Goal: Task Accomplishment & Management: Complete application form

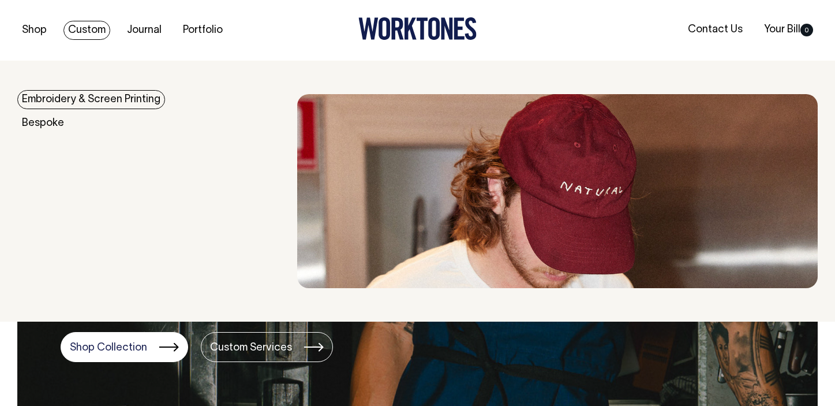
click at [75, 99] on link "Embroidery & Screen Printing" at bounding box center [91, 99] width 148 height 19
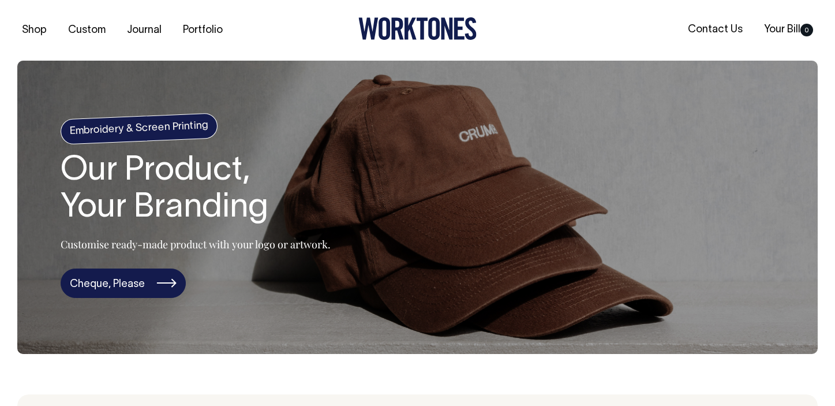
click at [145, 282] on link "Cheque, Please" at bounding box center [123, 283] width 125 height 30
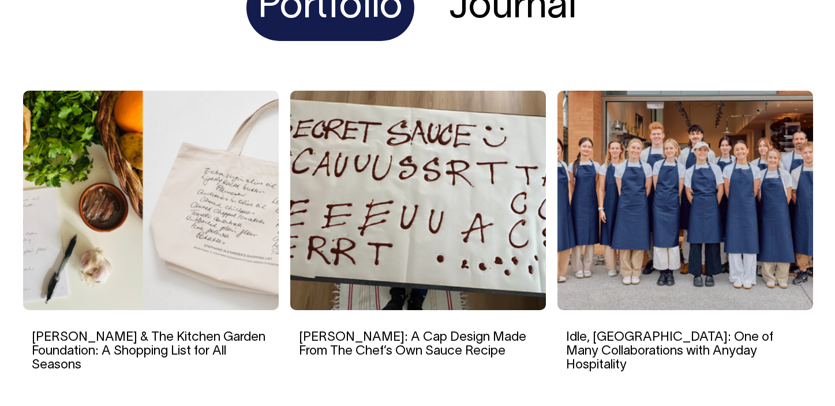
scroll to position [3469, 0]
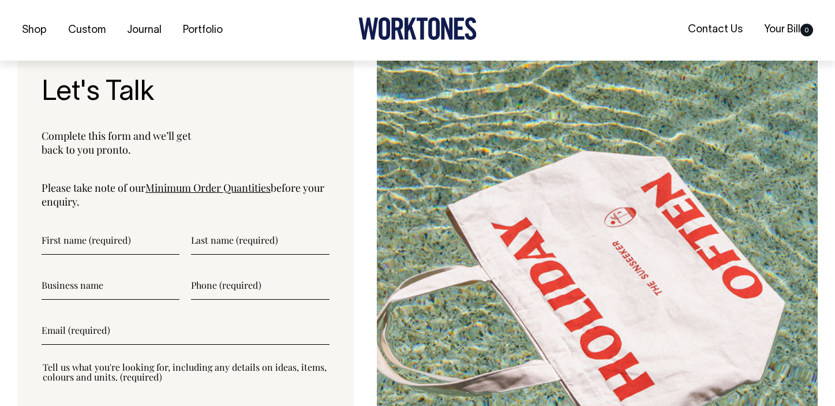
click at [148, 243] on input"] "text" at bounding box center [111, 240] width 138 height 29
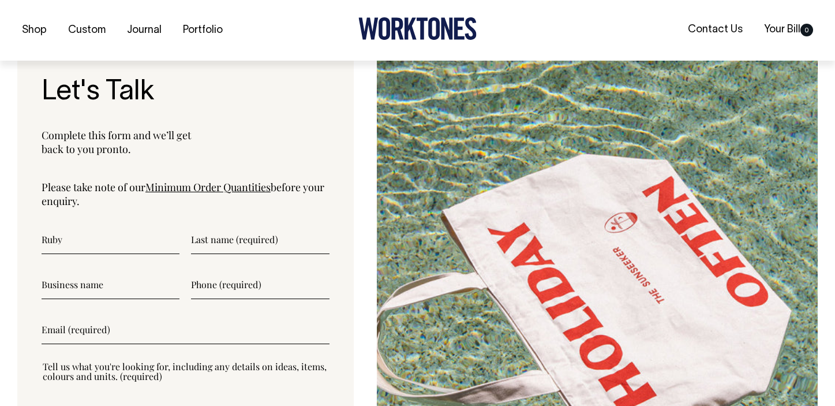
type input"] "Ruby"
type input"] "Hart"
click at [73, 295] on input"] "text" at bounding box center [111, 284] width 138 height 29
type input"] "Natoora Melbourne"
click at [227, 284] on input"] "text" at bounding box center [260, 284] width 138 height 29
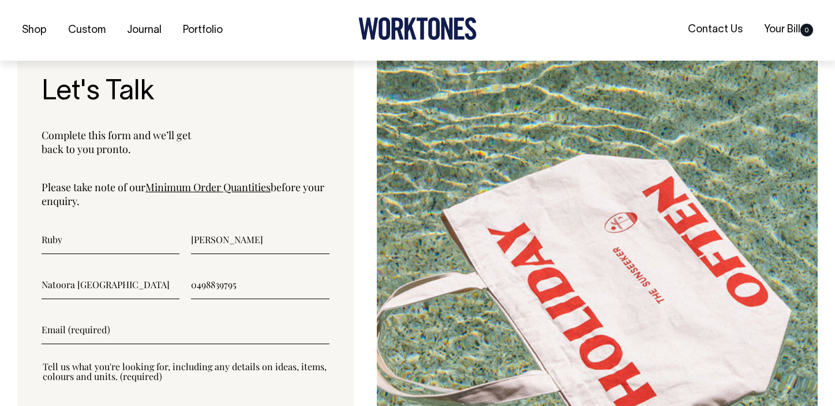
type input"] "0498839795"
click at [103, 346] on form "Ruby Hart Natoora Melbourne 0498839795 Submit Worktones uses the information yo…" at bounding box center [186, 352] width 288 height 254
click at [103, 339] on input"] "email" at bounding box center [186, 329] width 288 height 29
type input"] "ruby.hart@natoora.com"
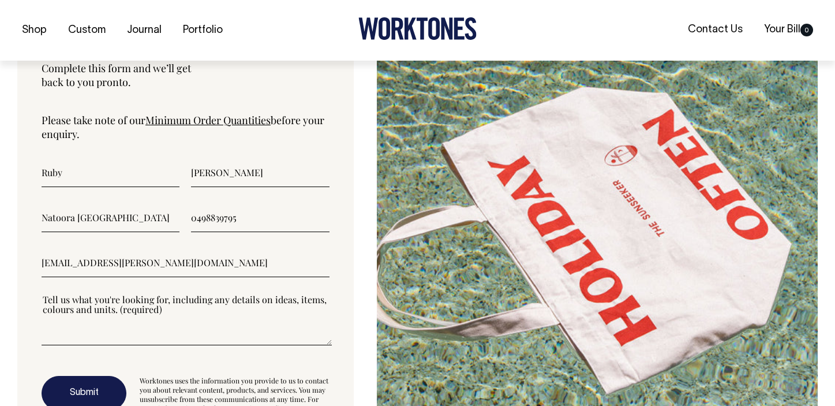
scroll to position [2988, 0]
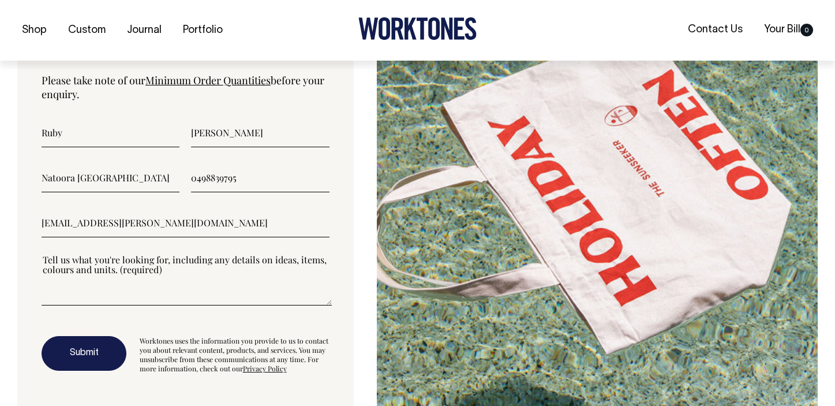
click at [146, 297] on textarea"] at bounding box center [187, 279] width 290 height 52
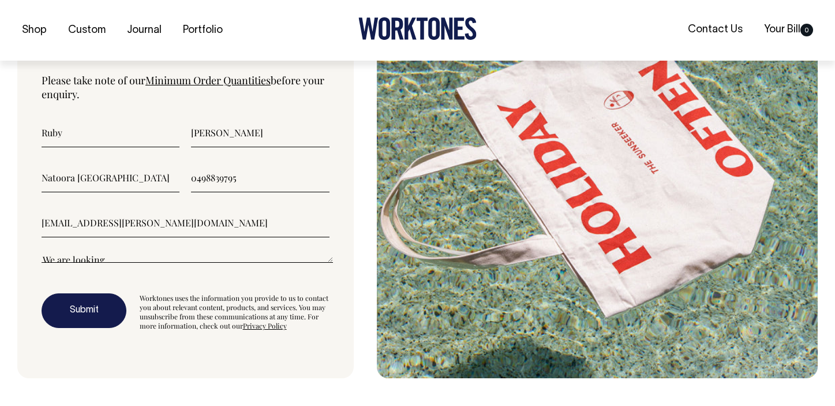
drag, startPoint x: 330, startPoint y: 299, endPoint x: 331, endPoint y: 235, distance: 64.1
click at [331, 235] on div "Let's Talk Complete this form and we’ll get back to you pronto. Please take not…" at bounding box center [185, 158] width 336 height 439
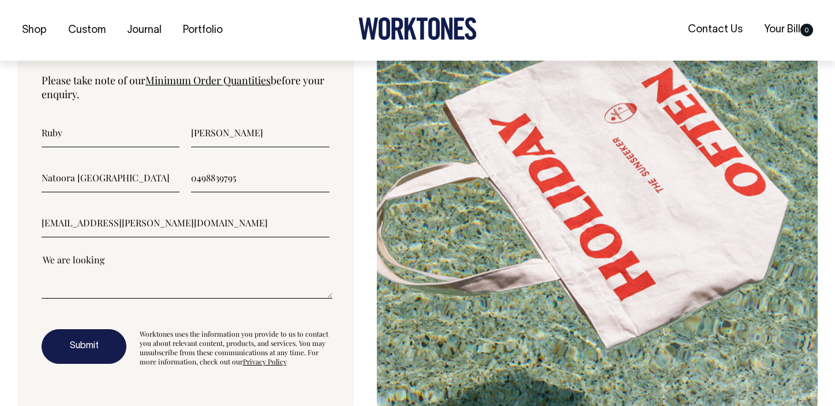
drag, startPoint x: 330, startPoint y: 260, endPoint x: 329, endPoint y: 297, distance: 36.9
click at [329, 297] on textarea"] "We are looking" at bounding box center [187, 275] width 291 height 45
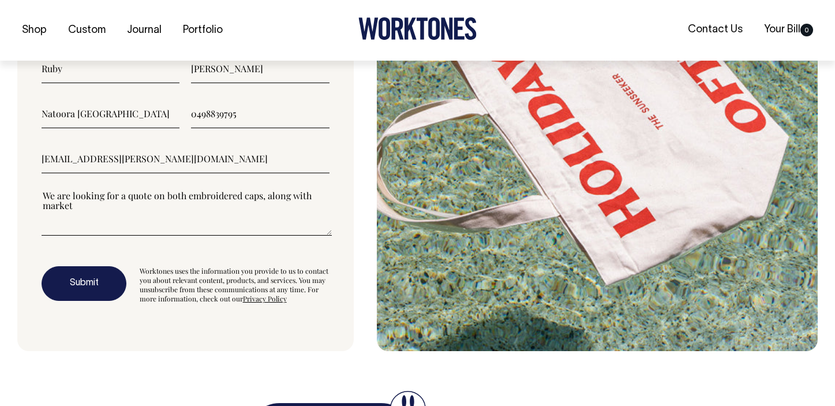
scroll to position [3052, 0]
click at [310, 199] on textarea"] "We are looking for a quote on both embroidered caps, along with market" at bounding box center [187, 212] width 290 height 46
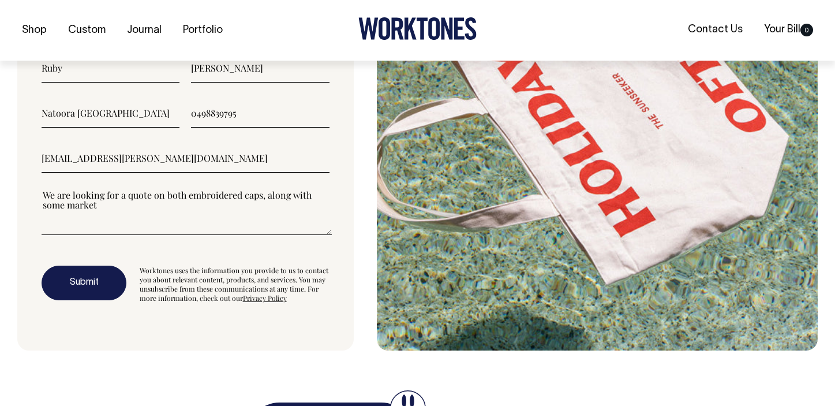
click at [233, 208] on textarea"] "We are looking for a quote on both embroidered caps, along with some market" at bounding box center [187, 212] width 290 height 46
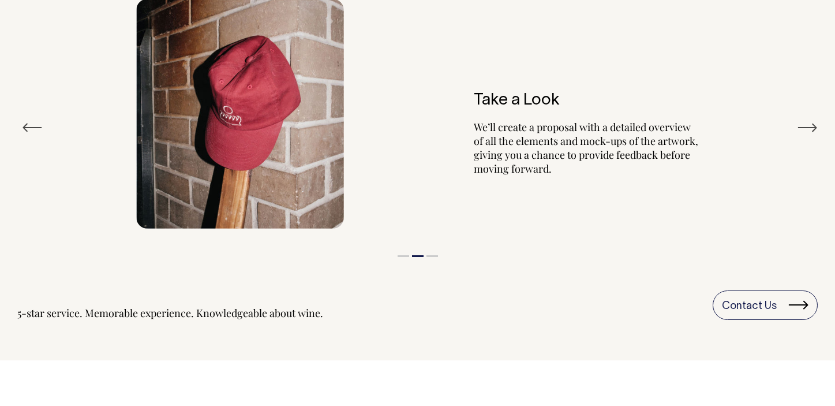
scroll to position [1359, 0]
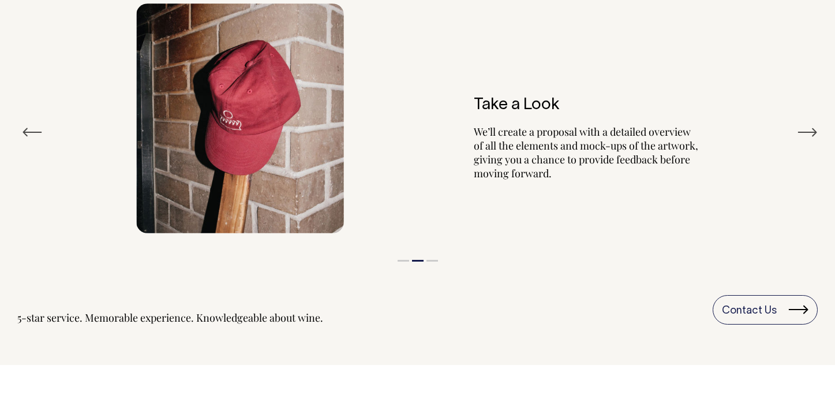
click at [813, 134] on button "Next" at bounding box center [807, 131] width 21 height 17
click at [825, 137] on div "Our Process Previous Check-In After you get in touch, we will meet with you to …" at bounding box center [417, 127] width 835 height 394
click at [816, 133] on button "Next" at bounding box center [807, 131] width 21 height 17
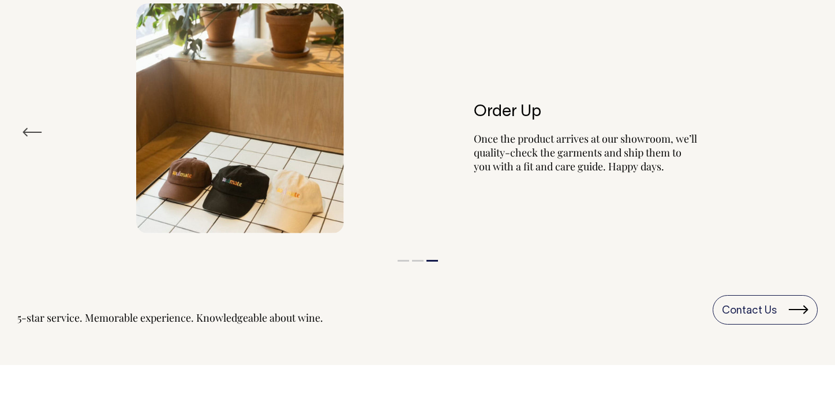
click at [816, 133] on div "Order Up Once the product arrives at our showroom, we’ll quality-check the garm…" at bounding box center [417, 118] width 800 height 264
click at [63, 133] on div "Order Up Once the product arrives at our showroom, we’ll quality-check the garm…" at bounding box center [417, 118] width 800 height 264
click at [42, 130] on div "Previous Check-In After you get in touch, we will meet with you to gain an unde…" at bounding box center [417, 132] width 800 height 293
click at [30, 129] on button "Previous" at bounding box center [32, 131] width 21 height 17
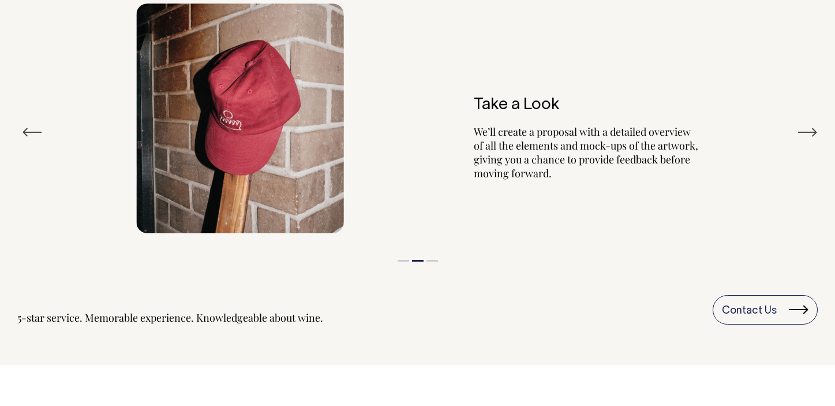
click at [29, 129] on button "Previous" at bounding box center [32, 131] width 21 height 17
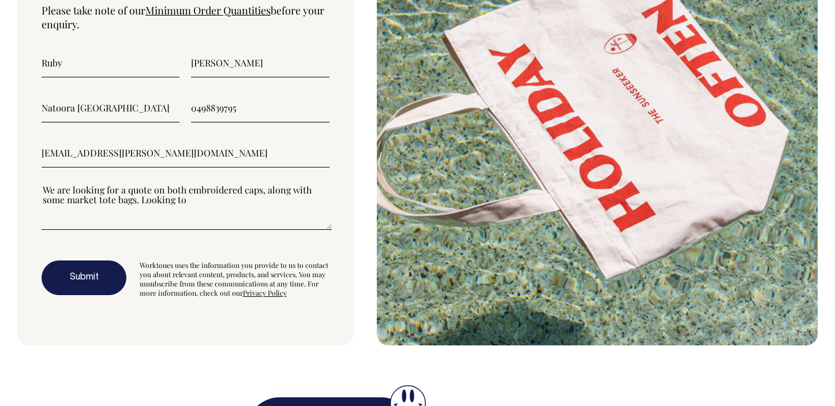
scroll to position [3057, 0]
drag, startPoint x: 144, startPoint y: 197, endPoint x: 189, endPoint y: 204, distance: 45.6
click at [189, 204] on textarea"] "We are looking for a quote on both embroidered caps, along with some market tot…" at bounding box center [187, 207] width 290 height 46
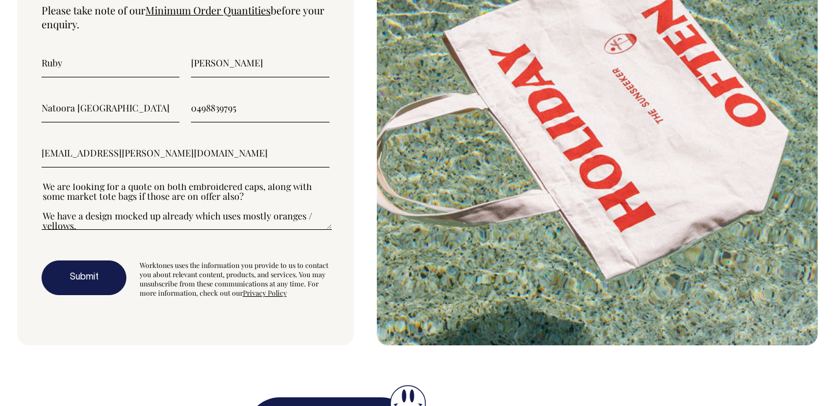
scroll to position [6, 0]
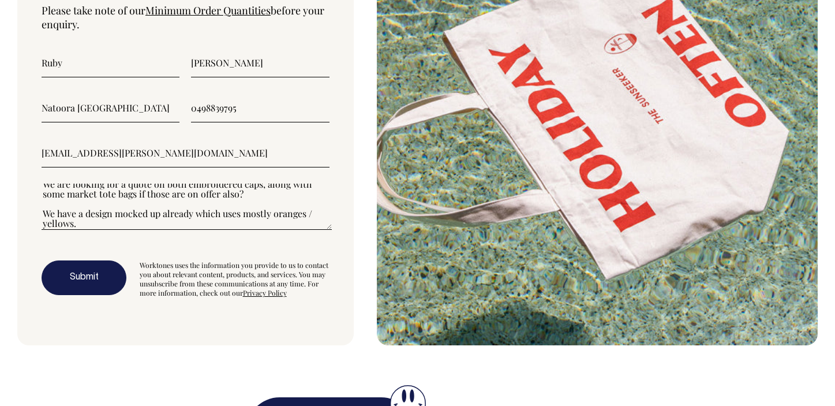
click at [159, 197] on textarea"] "We are looking for a quote on both embroidered caps, along with some market tot…" at bounding box center [187, 207] width 290 height 46
click at [264, 201] on textarea"] "We are looking for a quote on both embroidered caps, along with some market tot…" at bounding box center [187, 207] width 290 height 46
click at [262, 194] on textarea"] "We are looking for a quote on both embroidered caps, along with some market tot…" at bounding box center [187, 207] width 290 height 46
click at [136, 219] on textarea"] "We are looking for a quote on both embroidered caps, along with some market tot…" at bounding box center [187, 207] width 290 height 46
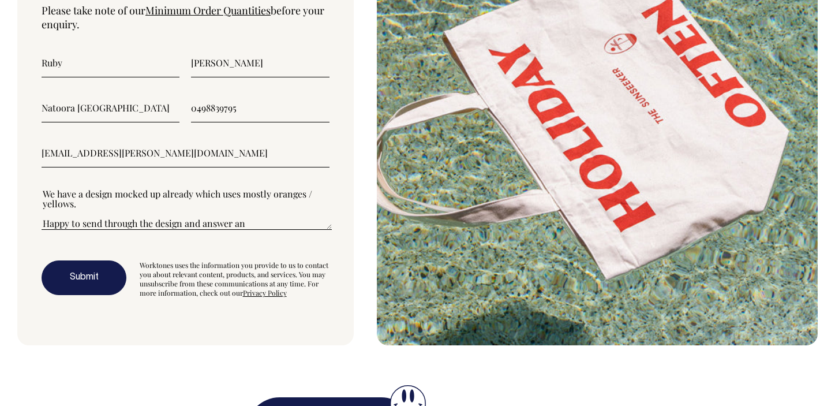
drag, startPoint x: 241, startPoint y: 218, endPoint x: 56, endPoint y: 214, distance: 185.3
click at [56, 214] on textarea"] "We are looking for a quote on both embroidered caps, along with some market tot…" at bounding box center [187, 207] width 290 height 46
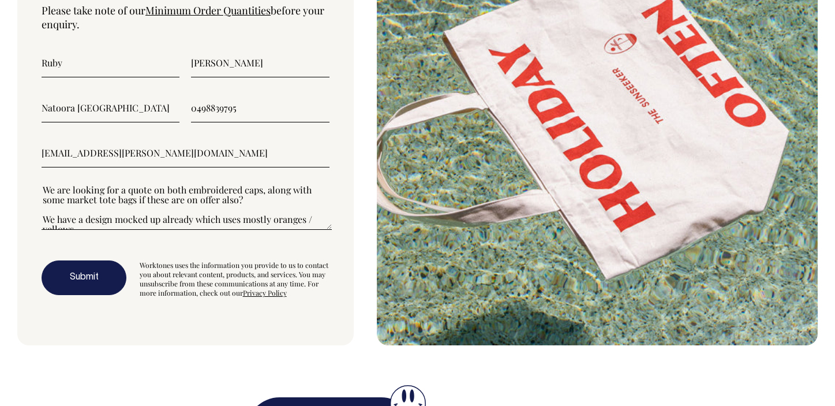
scroll to position [6, 0]
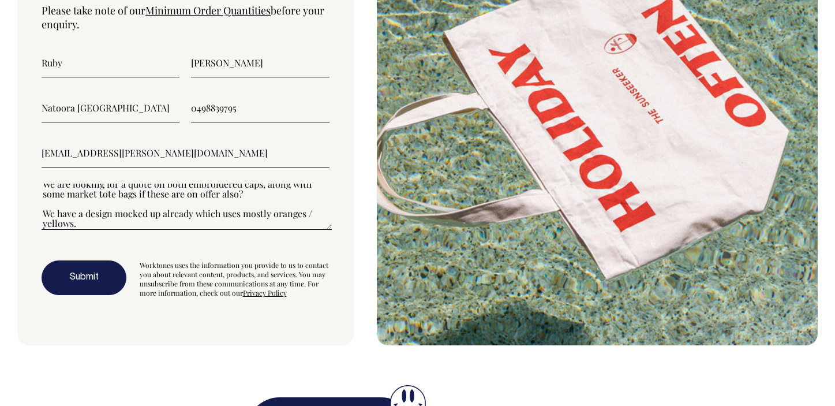
type textarea"] "We are looking for a quote on both embroidered caps, along with some market tot…"
click at [103, 274] on button "Submit" at bounding box center [84, 277] width 85 height 35
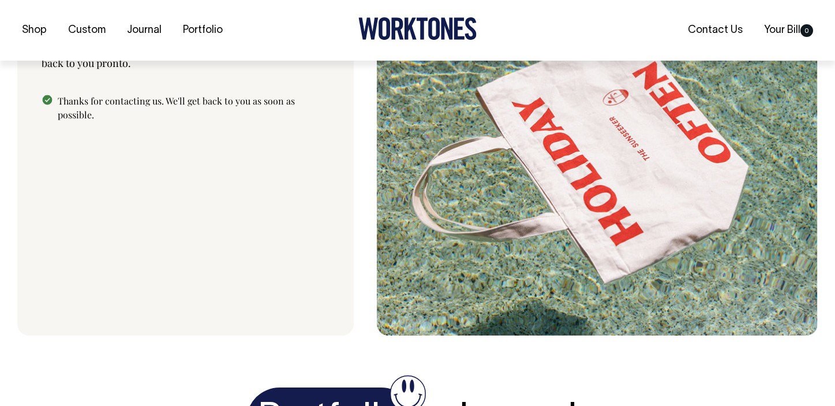
scroll to position [2967, 0]
click at [212, 36] on link "Portfolio" at bounding box center [202, 30] width 49 height 19
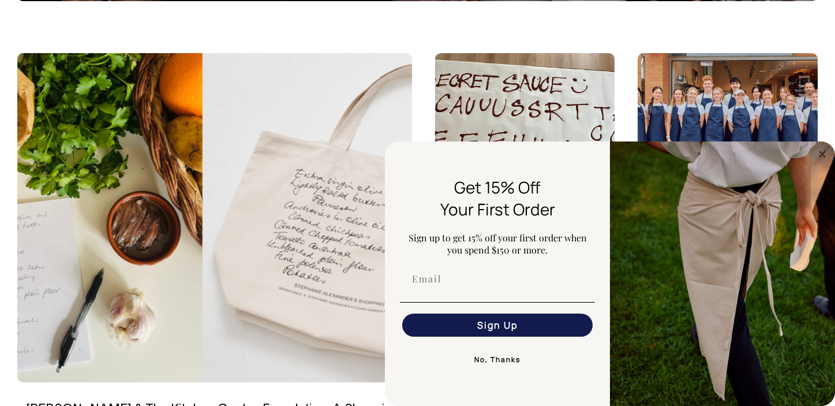
scroll to position [353, 0]
click at [500, 368] on button "No, Thanks" at bounding box center [497, 359] width 195 height 23
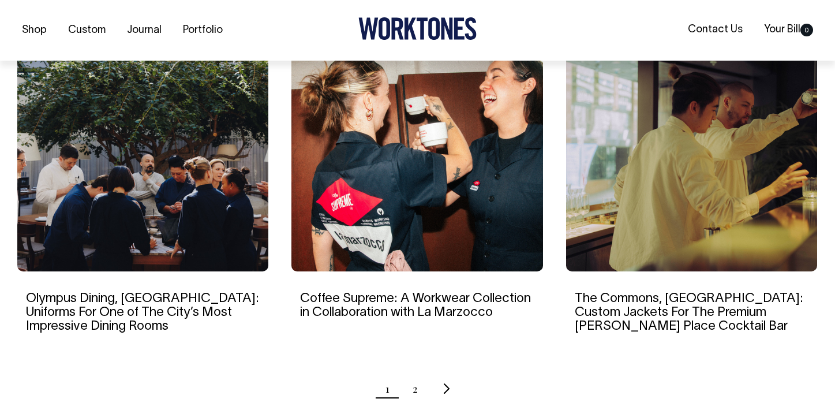
scroll to position [1101, 0]
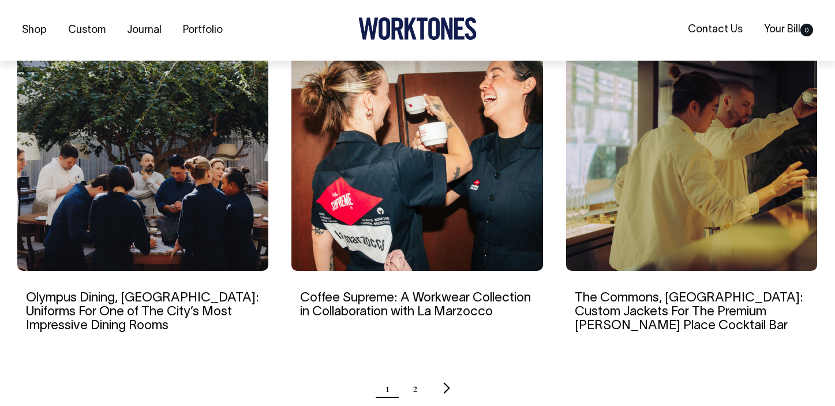
click at [445, 382] on icon "Next page" at bounding box center [447, 388] width 8 height 12
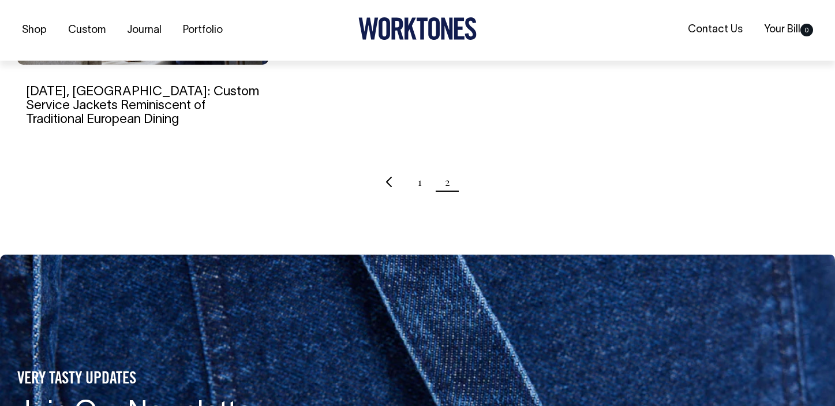
scroll to position [1307, 0]
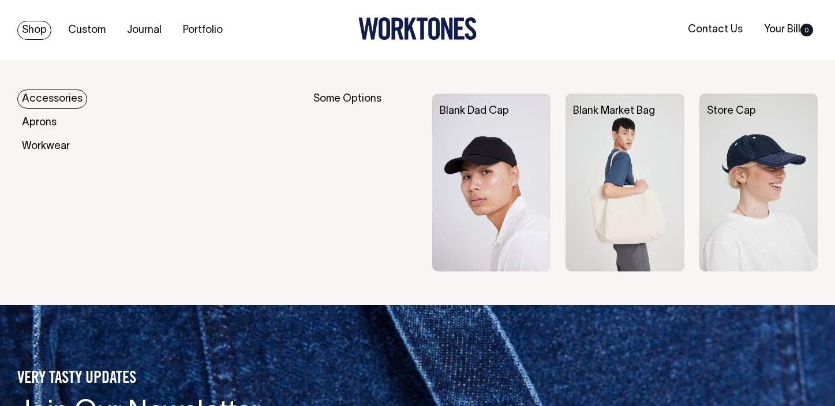
click at [48, 97] on link "Accessories" at bounding box center [52, 98] width 70 height 19
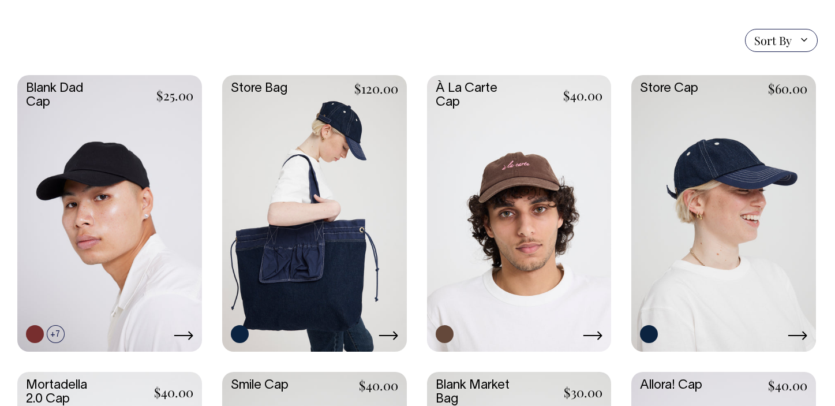
scroll to position [280, 0]
click at [129, 200] on link at bounding box center [109, 212] width 185 height 275
click at [265, 176] on link at bounding box center [314, 212] width 185 height 275
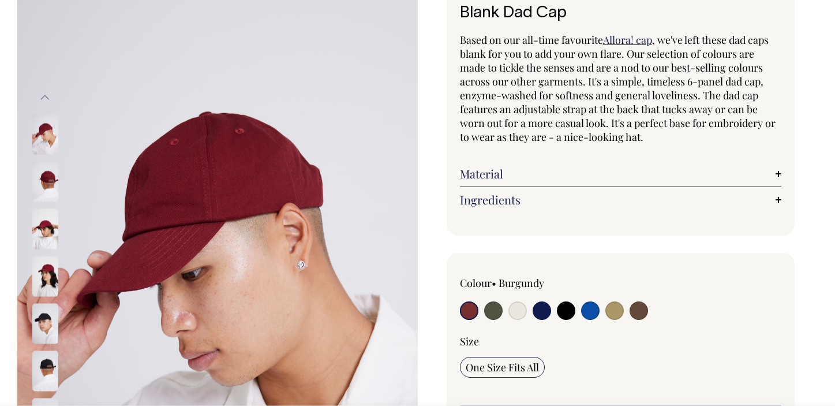
click at [490, 313] on input "radio" at bounding box center [493, 310] width 18 height 18
radio input "true"
select select "Olive"
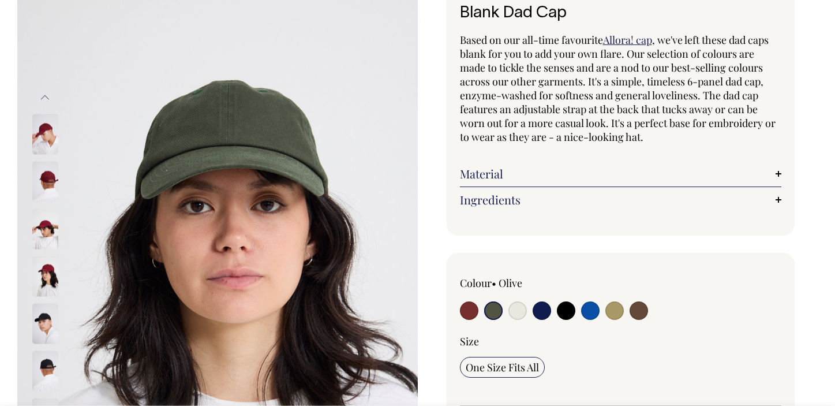
scroll to position [85, 0]
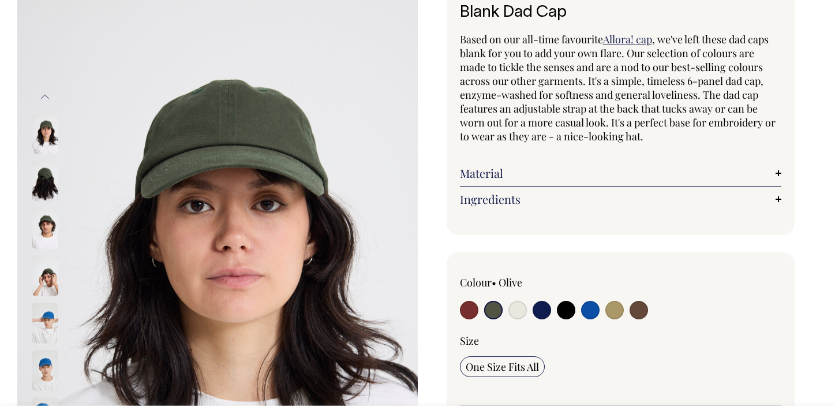
click at [463, 313] on input "radio" at bounding box center [469, 310] width 18 height 18
radio input "true"
select select "Burgundy"
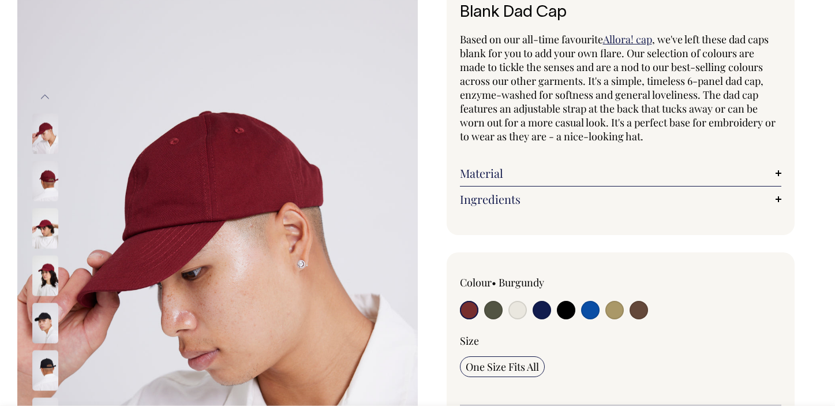
click at [490, 312] on input "radio" at bounding box center [493, 310] width 18 height 18
radio input "true"
select select "Olive"
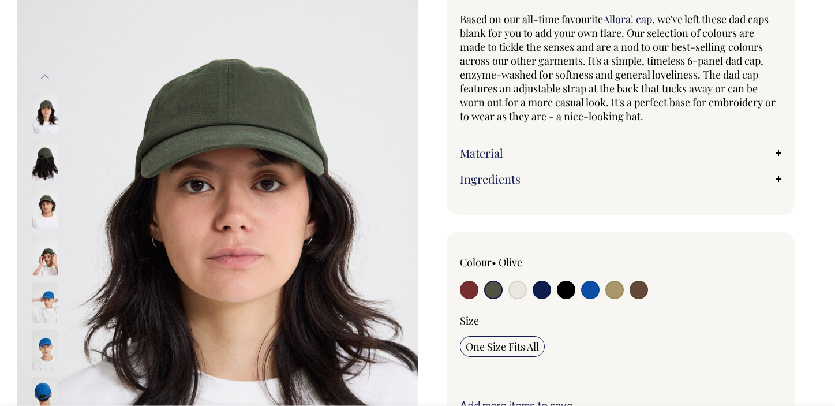
scroll to position [106, 0]
click at [541, 288] on input "radio" at bounding box center [542, 289] width 18 height 18
radio input "true"
select select "Dark Navy"
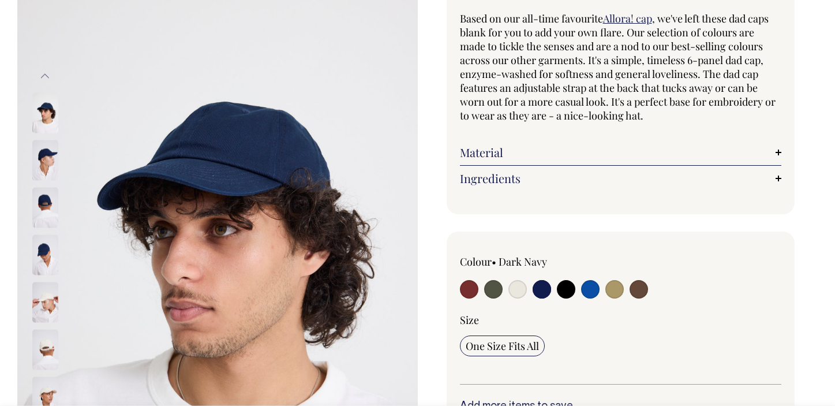
click at [519, 290] on input "radio" at bounding box center [517, 289] width 18 height 18
radio input "true"
select select "Natural"
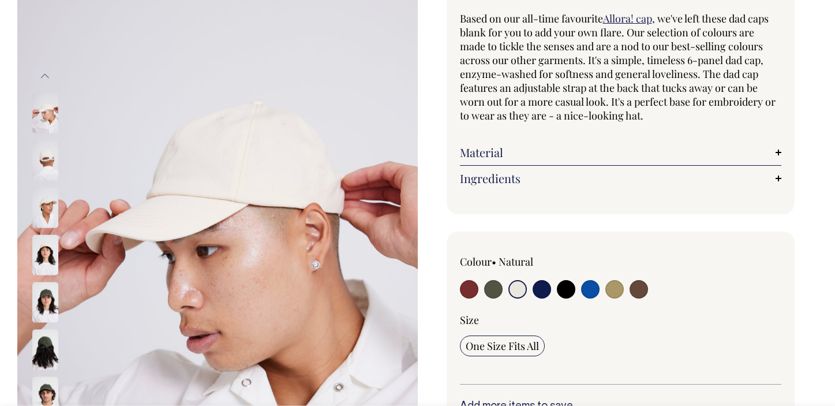
click at [622, 293] on input "radio" at bounding box center [614, 289] width 18 height 18
radio input "true"
select select "Washed Khaki"
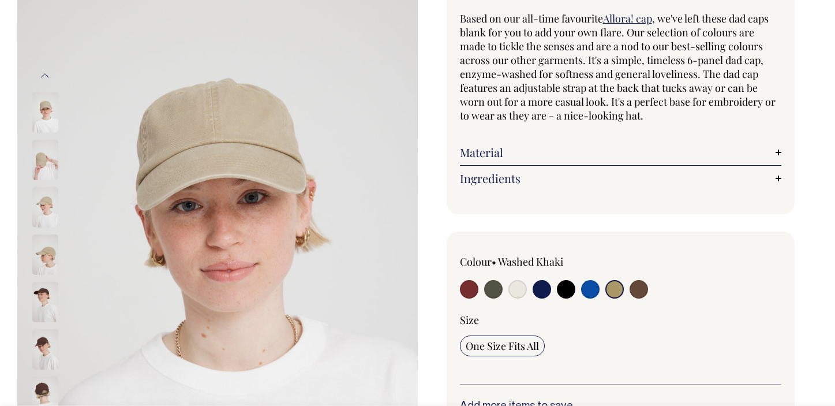
click at [634, 290] on input "radio" at bounding box center [639, 289] width 18 height 18
radio input "true"
select select "Espresso"
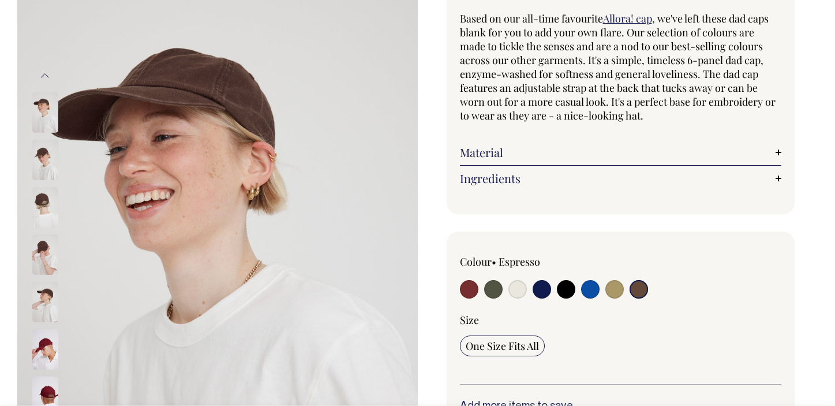
click at [495, 295] on input "radio" at bounding box center [493, 289] width 18 height 18
radio input "true"
select select "Olive"
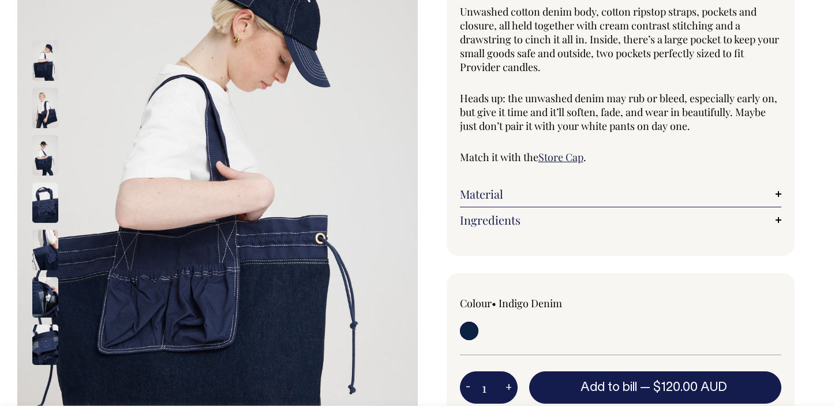
scroll to position [159, 0]
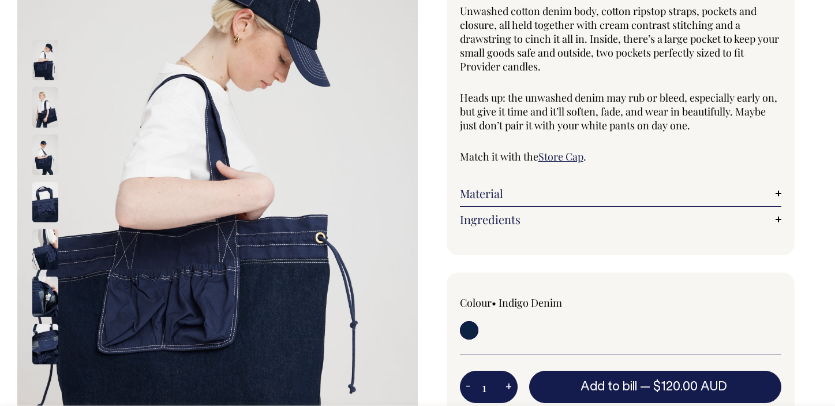
click at [40, 95] on img at bounding box center [45, 107] width 26 height 40
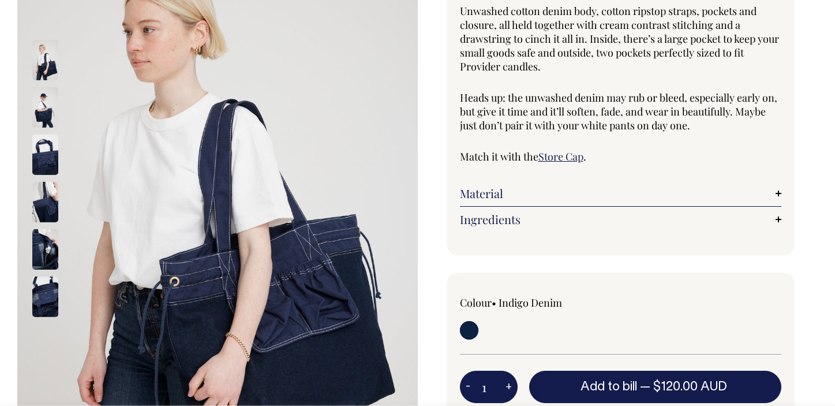
click at [40, 142] on img at bounding box center [45, 154] width 26 height 40
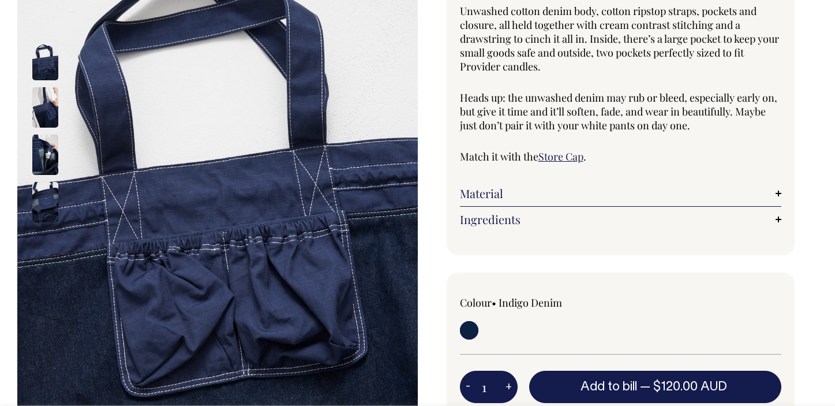
click at [46, 191] on img at bounding box center [45, 202] width 26 height 40
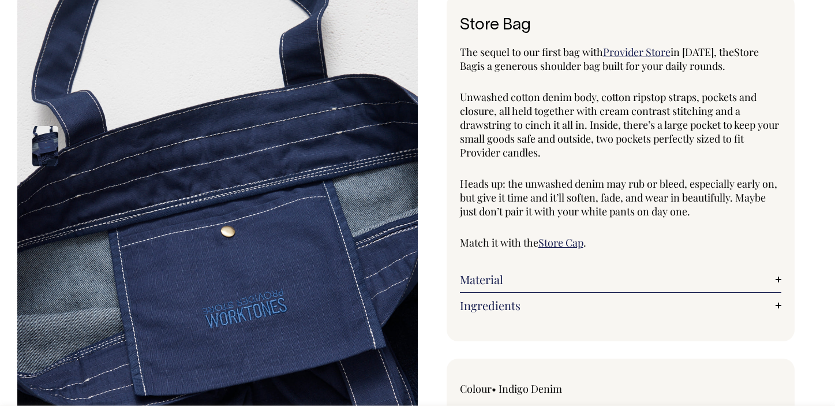
click at [628, 43] on div "Store Bag The sequel to our first bag with Provider Store in [DATE], the Store …" at bounding box center [621, 167] width 349 height 347
click at [628, 51] on span "Provider Store" at bounding box center [637, 52] width 68 height 14
